Goal: Task Accomplishment & Management: Complete application form

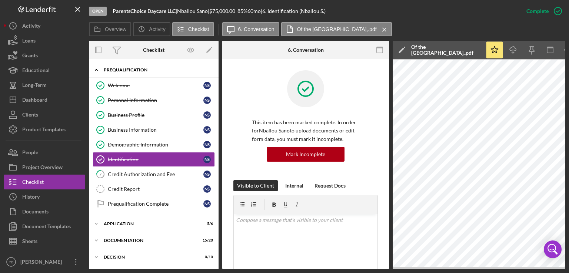
scroll to position [215, 0]
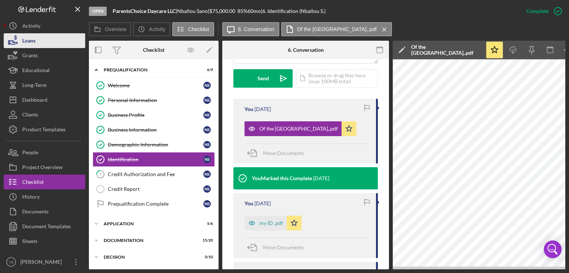
click at [46, 47] on button "Loans" at bounding box center [44, 40] width 81 height 15
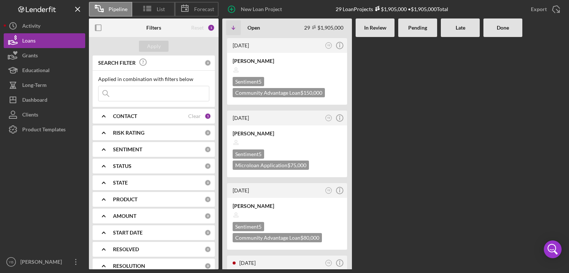
click at [368, 134] on Review at bounding box center [374, 153] width 39 height 233
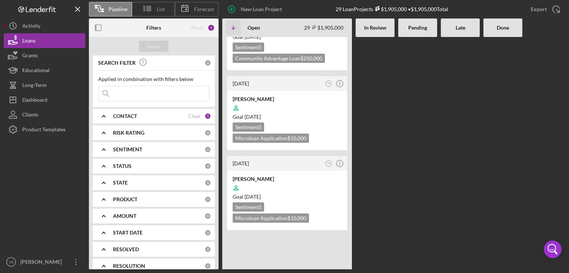
scroll to position [1811, 0]
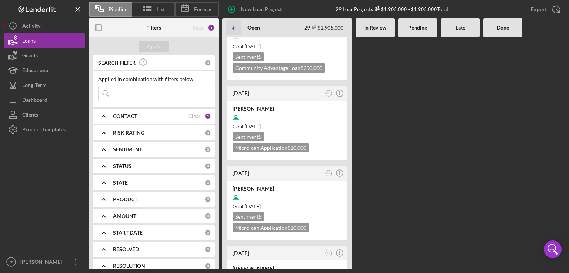
click at [139, 113] on div "CONTACT" at bounding box center [150, 116] width 75 height 6
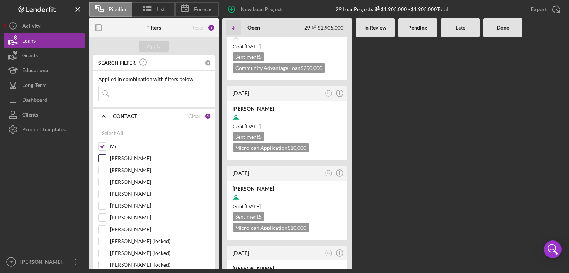
click at [100, 158] on input "[PERSON_NAME]" at bounding box center [101, 158] width 7 height 7
checkbox input "true"
click at [160, 48] on div "Apply" at bounding box center [154, 46] width 14 height 11
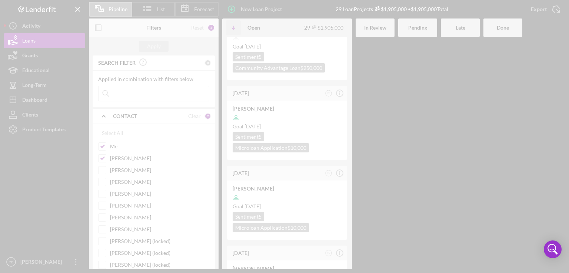
scroll to position [2089, 0]
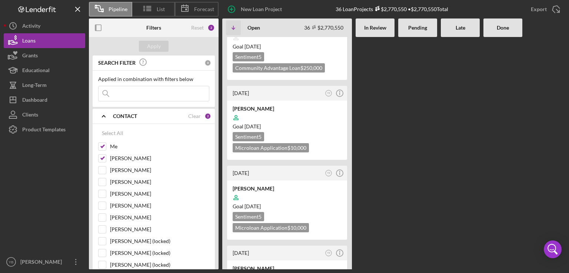
click at [416, 93] on div "[DATE] DO Icon/Info [PERSON_NAME] Goal [DATE] Sentiment 5 Microloan Application…" at bounding box center [393, 153] width 343 height 233
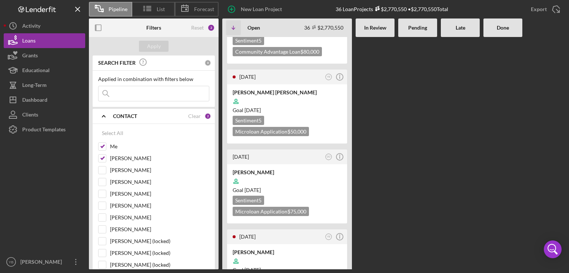
scroll to position [296, 0]
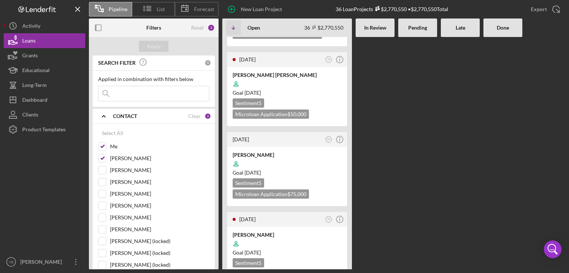
click at [180, 88] on input at bounding box center [153, 93] width 110 height 15
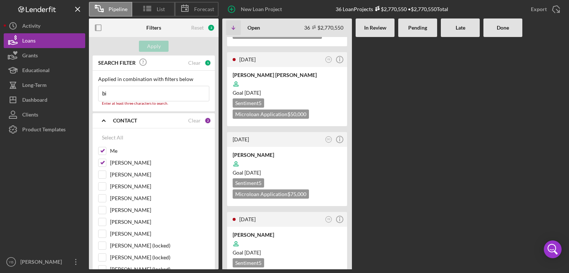
type input "b"
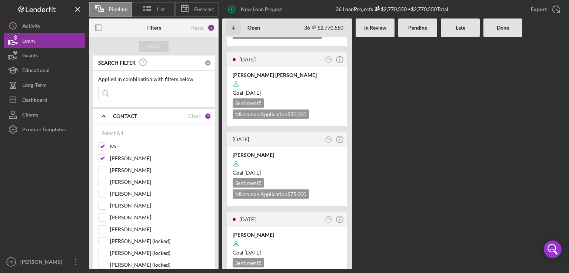
click at [381, 94] on div "[DATE] DO Icon/Info [PERSON_NAME] Goal [DATE] Sentiment 5 Microloan Application…" at bounding box center [393, 153] width 343 height 233
click at [401, 88] on div "[DATE] DO Icon/Info [PERSON_NAME] Goal [DATE] Sentiment 5 Microloan Application…" at bounding box center [393, 153] width 343 height 233
click at [138, 98] on input at bounding box center [153, 93] width 110 height 15
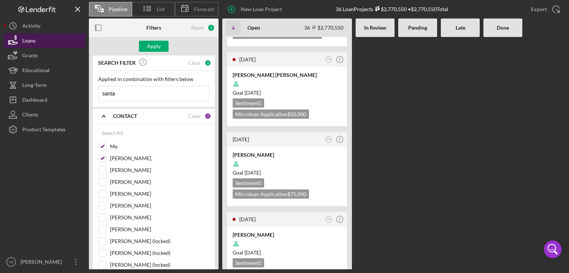
type input "santa"
click at [41, 41] on button "Loans" at bounding box center [44, 40] width 81 height 15
click at [42, 43] on button "Loans" at bounding box center [44, 40] width 81 height 15
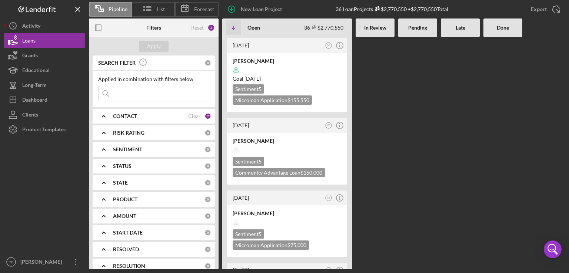
click at [364, 90] on Review at bounding box center [374, 153] width 39 height 233
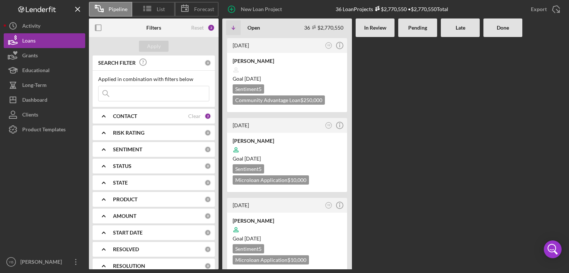
scroll to position [2042, 0]
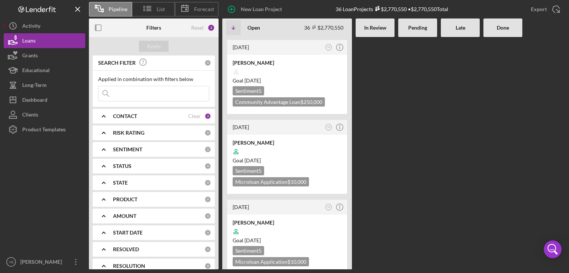
click at [377, 106] on div "[DATE] DO Icon/Info [PERSON_NAME] Goal [DATE] Sentiment 5 Microloan Application…" at bounding box center [393, 153] width 343 height 233
click at [458, 172] on div "[DATE] DO Icon/Info [PERSON_NAME] Goal [DATE] Sentiment 5 Microloan Application…" at bounding box center [393, 153] width 343 height 233
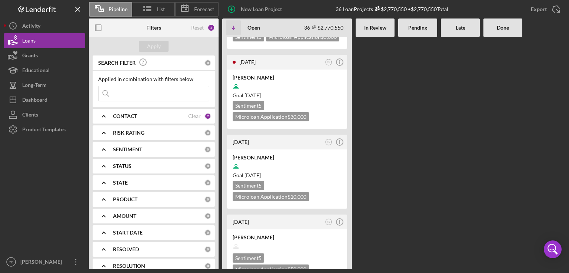
scroll to position [2294, 0]
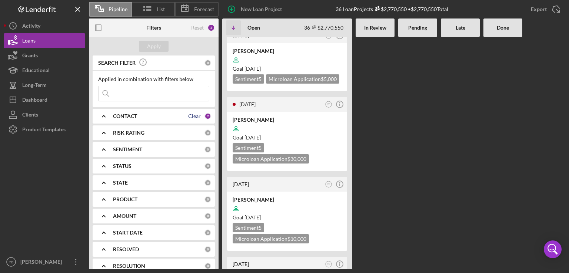
click at [190, 117] on div "Clear" at bounding box center [194, 116] width 13 height 6
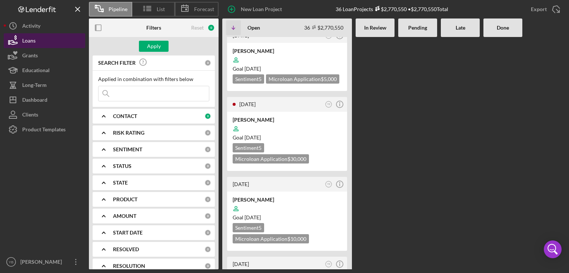
click at [40, 40] on button "Loans" at bounding box center [44, 40] width 81 height 15
click at [133, 119] on b "CONTACT" at bounding box center [125, 116] width 24 height 6
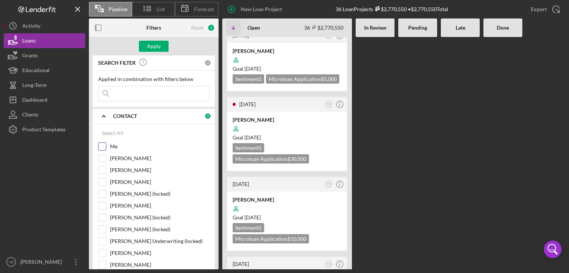
click at [105, 146] on input "Me" at bounding box center [101, 146] width 7 height 7
checkbox input "true"
click at [151, 50] on div "Apply" at bounding box center [154, 46] width 14 height 11
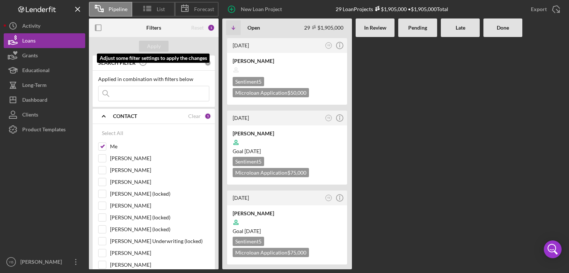
scroll to position [2033, 0]
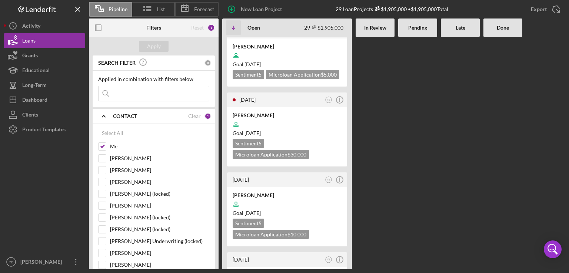
click at [402, 108] on div "3 days ago YB Icon/Info JOSUAD CRUZ GONZALEZ Sentiment 5 Community Advantage Lo…" at bounding box center [393, 153] width 343 height 233
click at [404, 144] on div "3 days ago YB Icon/Info JOSUAD CRUZ GONZALEZ Sentiment 5 Community Advantage Lo…" at bounding box center [393, 153] width 343 height 233
click at [479, 157] on div "3 days ago YB Icon/Info JOSUAD CRUZ GONZALEZ Sentiment 5 Community Advantage Lo…" at bounding box center [393, 153] width 343 height 233
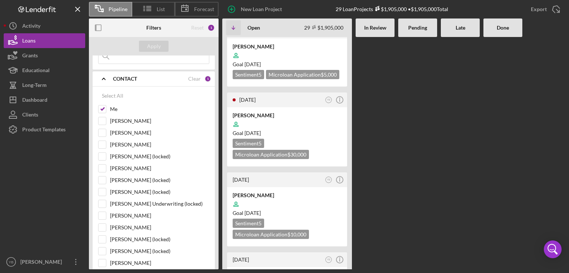
scroll to position [0, 0]
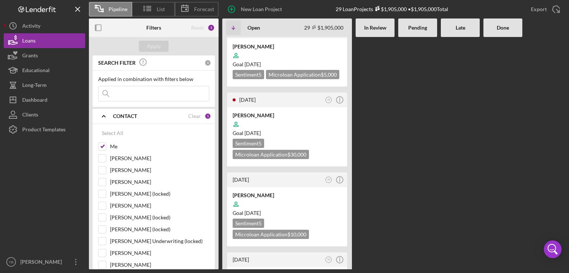
click at [382, 138] on div "3 days ago YB Icon/Info JOSUAD CRUZ GONZALEZ Sentiment 5 Community Advantage Lo…" at bounding box center [393, 153] width 343 height 233
click at [514, 128] on div "3 days ago YB Icon/Info JOSUAD CRUZ GONZALEZ Sentiment 5 Community Advantage Lo…" at bounding box center [393, 153] width 343 height 233
click at [391, 135] on div "3 days ago YB Icon/Info JOSUAD CRUZ GONZALEZ Sentiment 5 Community Advantage Lo…" at bounding box center [393, 153] width 343 height 233
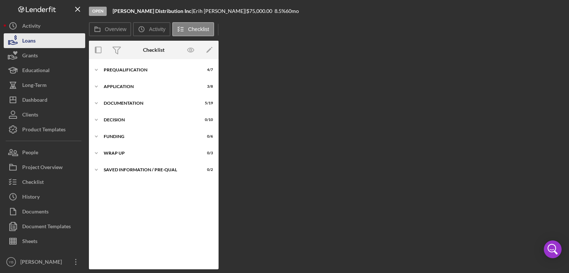
click at [37, 45] on button "Loans" at bounding box center [44, 40] width 81 height 15
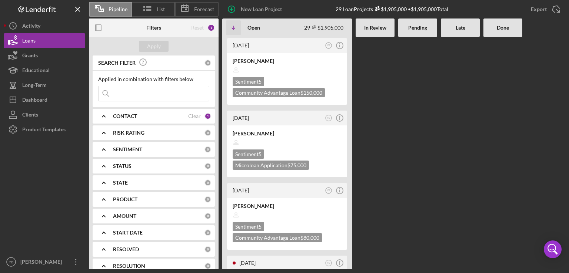
click at [535, 189] on div "3 days ago YB Icon/Info JOSUAD CRUZ GONZALEZ Sentiment 5 Community Advantage Lo…" at bounding box center [393, 153] width 343 height 233
drag, startPoint x: 535, startPoint y: 189, endPoint x: 348, endPoint y: 94, distance: 209.6
click at [348, 94] on div "3 days ago YB Icon/Info JOSUAD CRUZ GONZALEZ Sentiment 5 Community Advantage Lo…" at bounding box center [393, 153] width 343 height 233
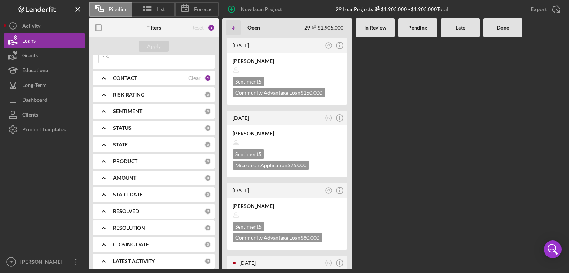
scroll to position [39, 0]
click at [444, 96] on div at bounding box center [460, 153] width 39 height 233
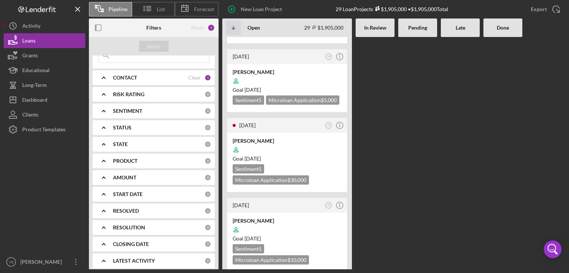
scroll to position [2033, 0]
click at [143, 83] on div "CONTACT Clear 1" at bounding box center [162, 77] width 98 height 15
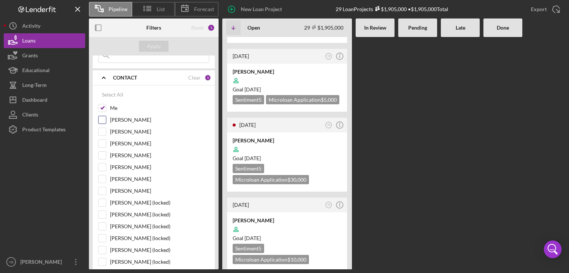
click at [100, 122] on input "[PERSON_NAME]" at bounding box center [101, 119] width 7 height 7
checkbox input "true"
click at [157, 46] on div "Apply" at bounding box center [154, 46] width 14 height 11
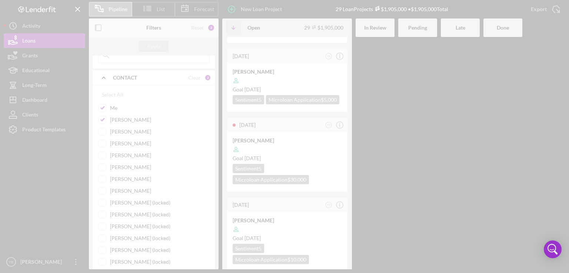
scroll to position [2311, 0]
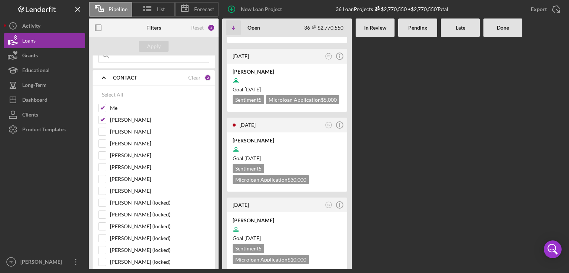
click at [379, 252] on div "[DATE] DO Icon/Info [PERSON_NAME] Goal [DATE] Sentiment 5 Microloan Application…" at bounding box center [393, 153] width 343 height 233
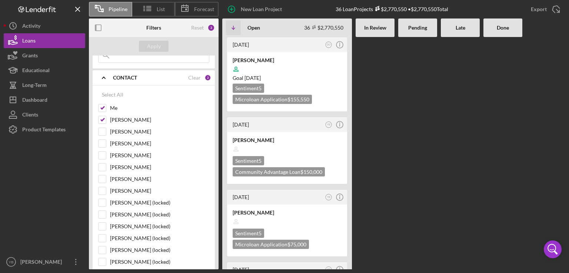
scroll to position [0, 0]
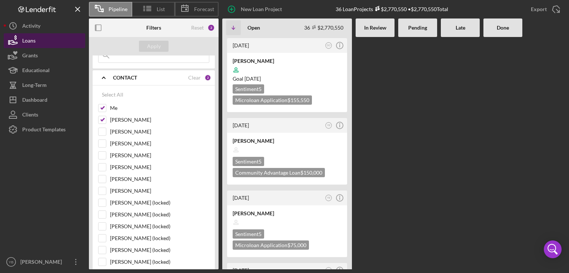
click at [43, 42] on button "Loans" at bounding box center [44, 40] width 81 height 15
